Goal: Task Accomplishment & Management: Complete application form

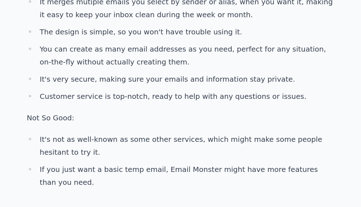
scroll to position [701, 0]
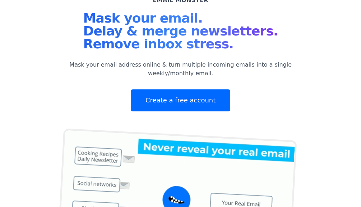
scroll to position [63, 0]
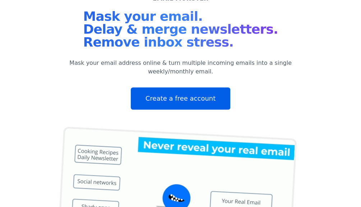
click at [166, 104] on link "Create a free account" at bounding box center [180, 99] width 99 height 22
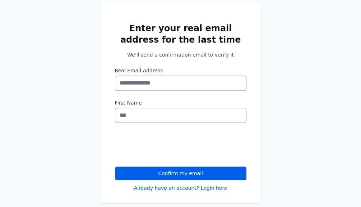
scroll to position [83, 0]
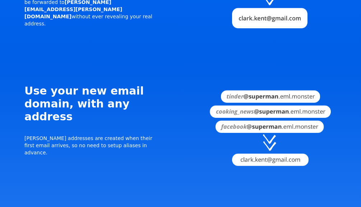
scroll to position [832, 0]
